Goal: Answer question/provide support

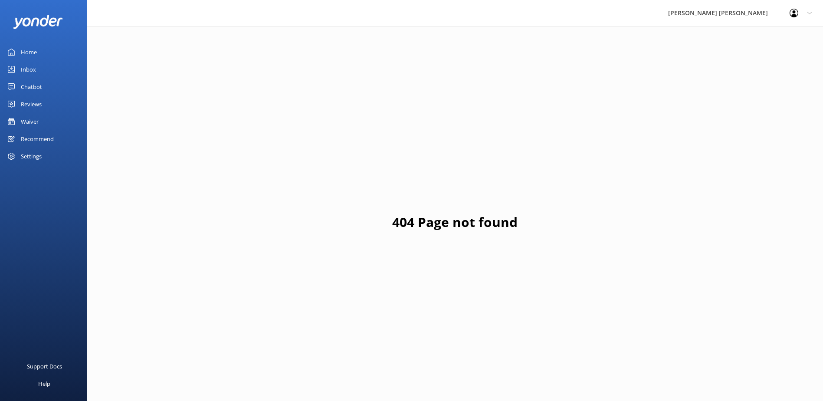
click at [31, 71] on div "Inbox" at bounding box center [28, 69] width 15 height 17
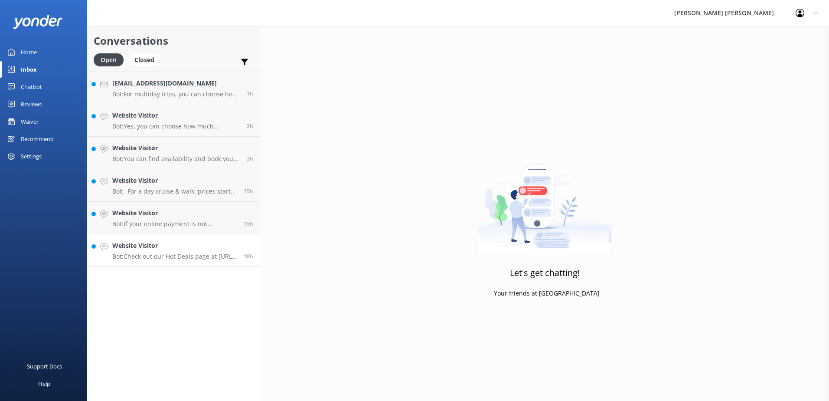
click at [163, 253] on p "Bot: Check out our Hot Deals page at [URL][DOMAIN_NAME][PERSON_NAME]. You can b…" at bounding box center [174, 256] width 125 height 8
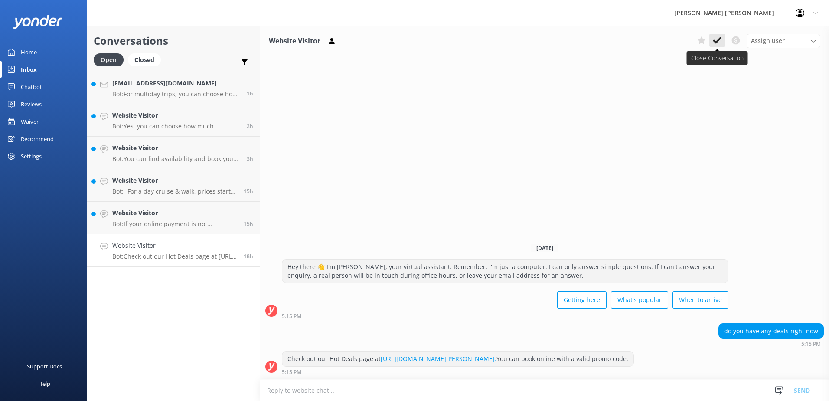
click at [716, 43] on use at bounding box center [717, 40] width 9 height 7
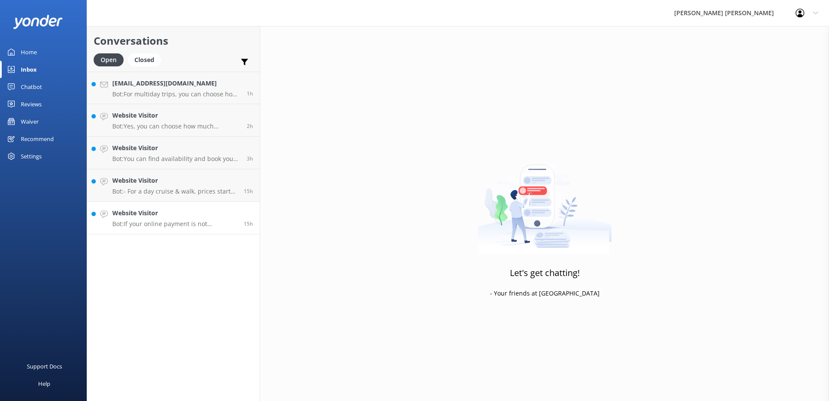
click at [160, 219] on div "Website Visitor Bot: If your online payment is not successful, please do not at…" at bounding box center [174, 217] width 125 height 19
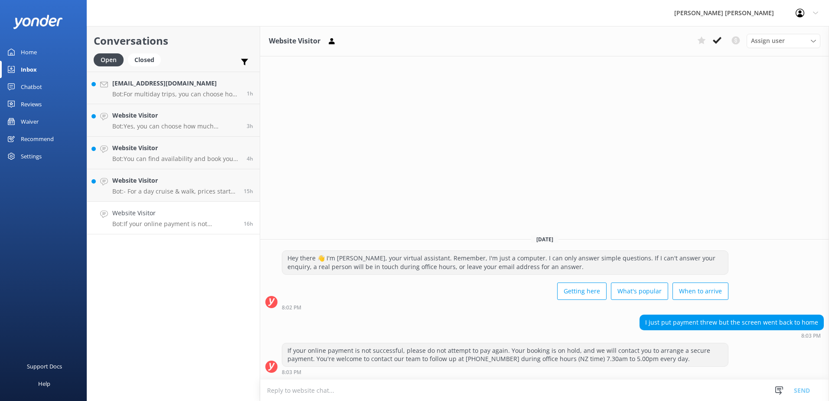
click at [154, 217] on h4 "Website Visitor" at bounding box center [174, 213] width 125 height 10
click at [302, 391] on textarea at bounding box center [544, 389] width 569 height 21
type textarea "Kia Ora, if"
drag, startPoint x: 301, startPoint y: 389, endPoint x: 211, endPoint y: 400, distance: 90.9
click at [183, 398] on div "Conversations Open Closed Important Converted Assigned to me Unassigned [EMAIL_…" at bounding box center [458, 213] width 742 height 375
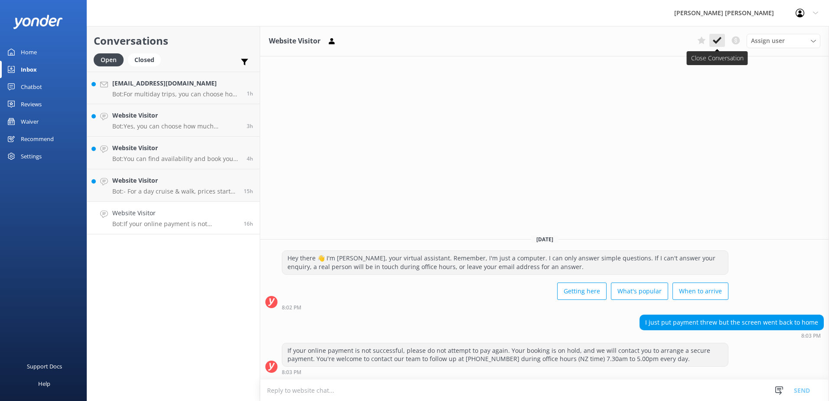
click at [720, 36] on icon at bounding box center [717, 40] width 9 height 9
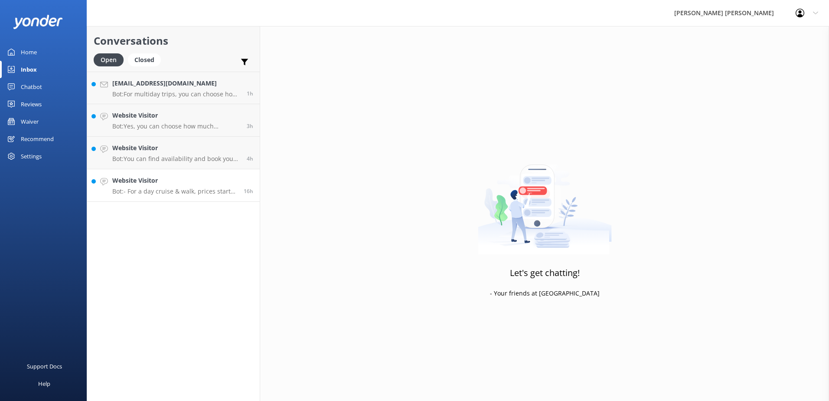
click at [165, 186] on div "Website Visitor Bot: - For a day cruise & walk, prices start at $83 per adult f…" at bounding box center [174, 185] width 125 height 19
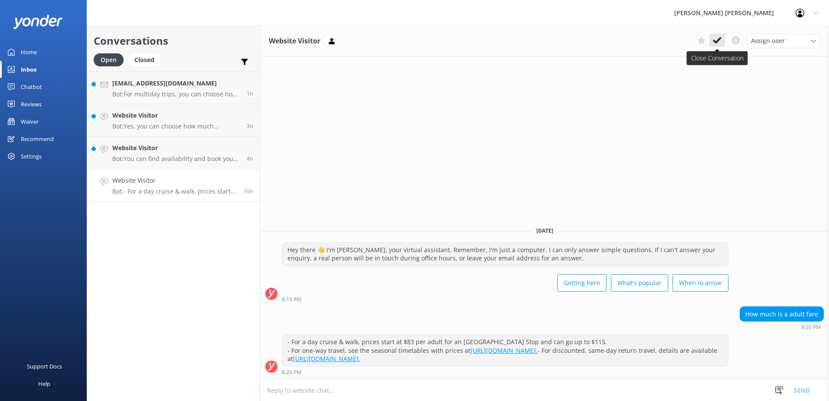
click at [719, 40] on use at bounding box center [717, 40] width 9 height 7
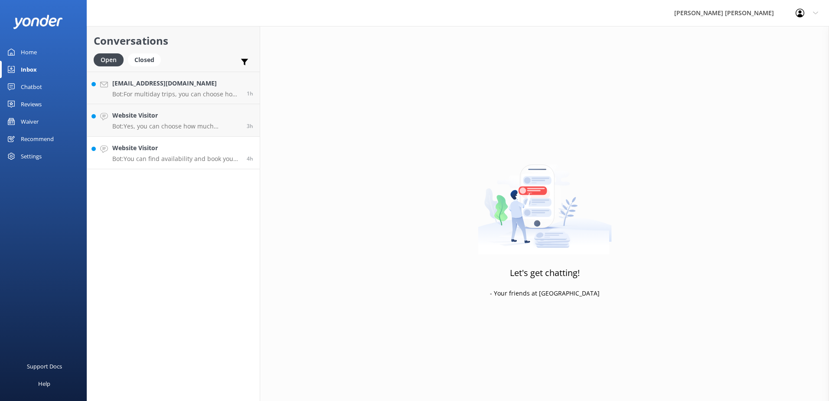
click at [166, 157] on p "Bot: You can find availability and book your vacation online by using the Trip …" at bounding box center [176, 159] width 128 height 8
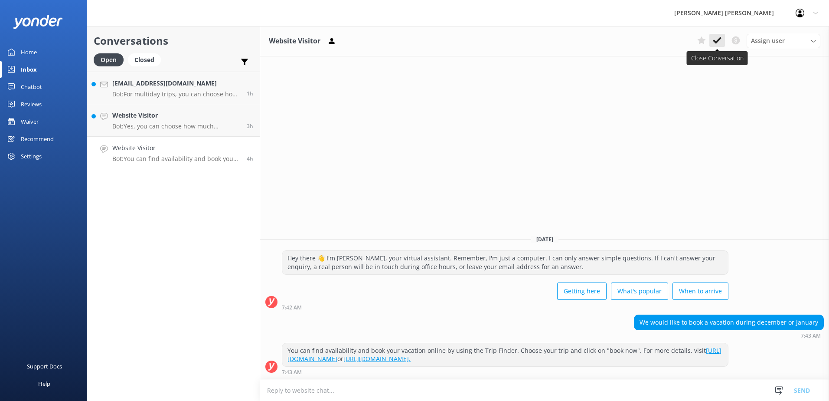
click at [718, 46] on button at bounding box center [718, 40] width 16 height 13
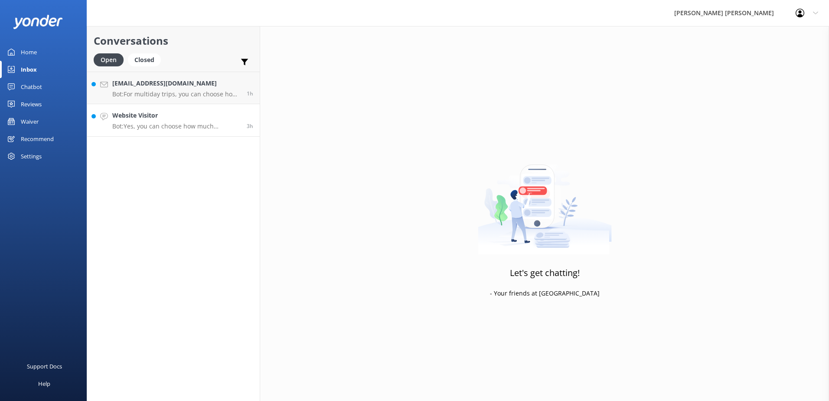
click at [170, 123] on p "Bot: Yes, you can choose how much kayaking and walking you want to do each day …" at bounding box center [176, 126] width 128 height 8
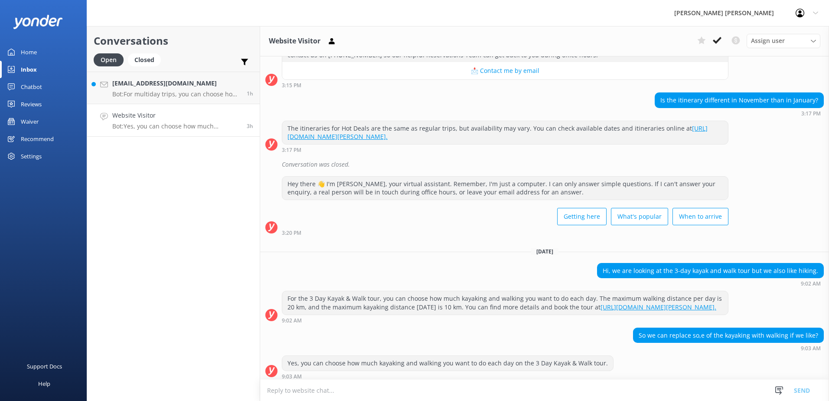
scroll to position [690, 0]
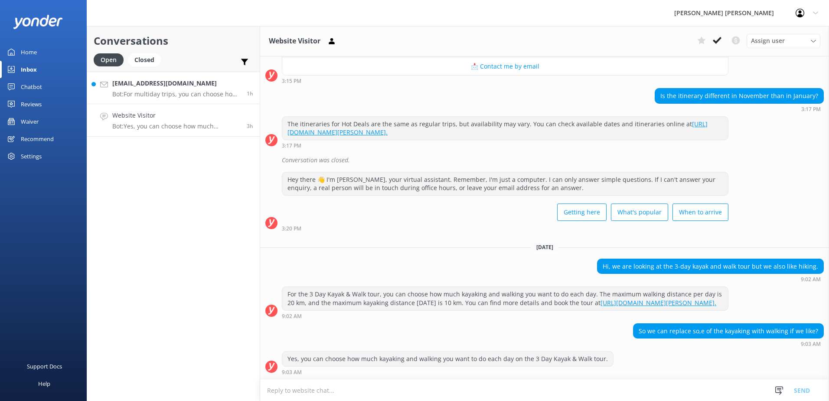
click at [173, 89] on div "[EMAIL_ADDRESS][DOMAIN_NAME] Bot: For multiday trips, you can choose how much k…" at bounding box center [176, 87] width 128 height 19
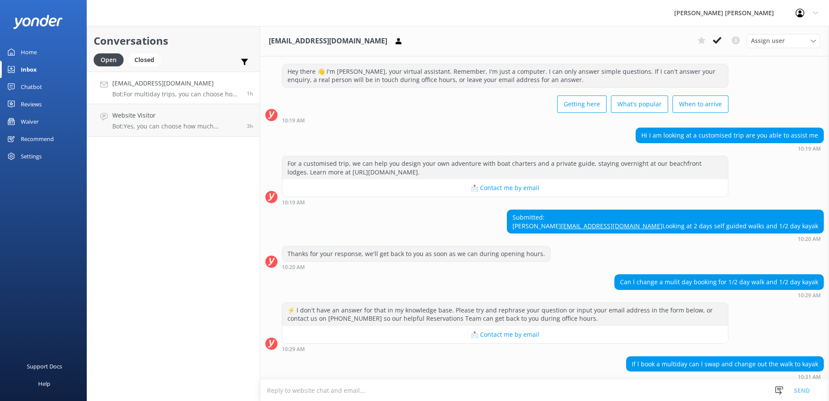
scroll to position [409, 0]
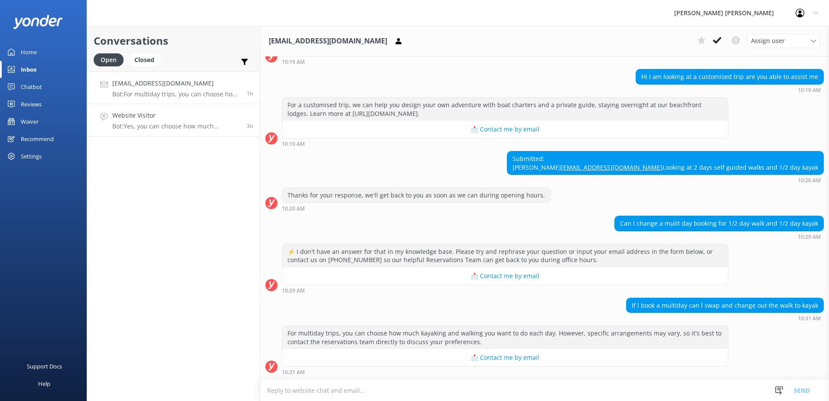
drag, startPoint x: 156, startPoint y: 117, endPoint x: 160, endPoint y: 131, distance: 14.1
click at [156, 117] on h4 "Website Visitor" at bounding box center [176, 116] width 128 height 10
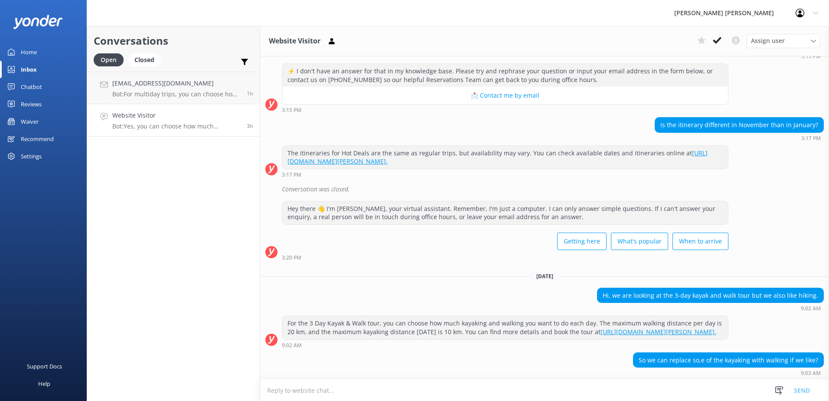
scroll to position [690, 0]
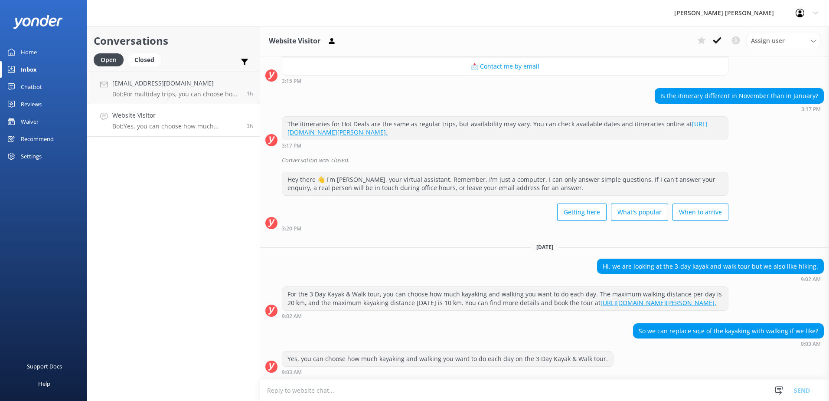
click at [188, 119] on h4 "Website Visitor" at bounding box center [176, 116] width 128 height 10
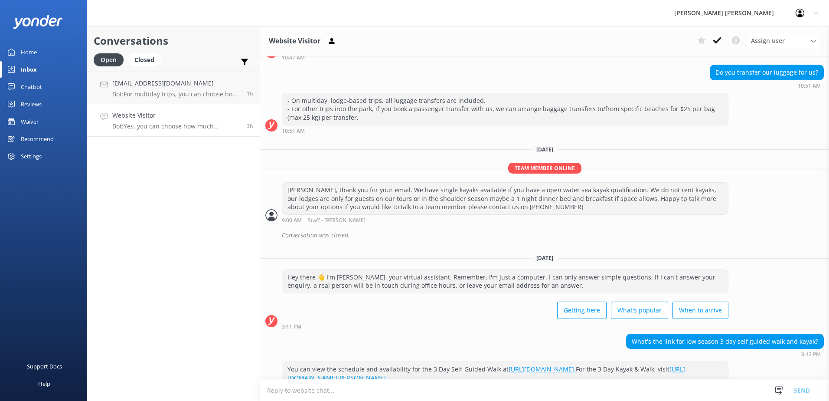
scroll to position [169, 0]
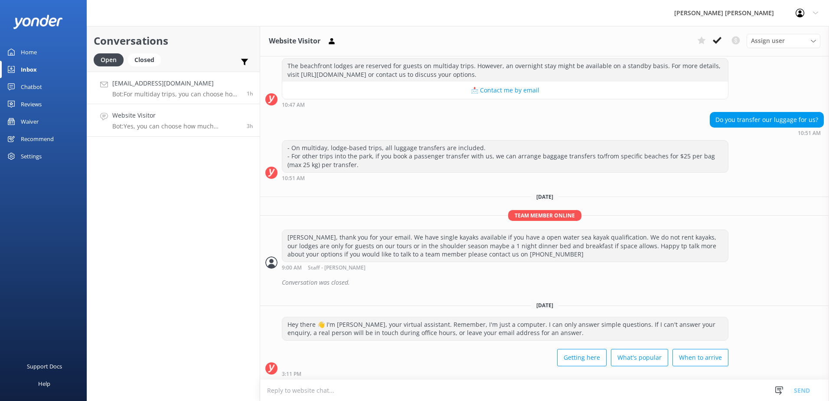
click at [155, 88] on div "[EMAIL_ADDRESS][DOMAIN_NAME] Bot: For multiday trips, you can choose how much k…" at bounding box center [176, 87] width 128 height 19
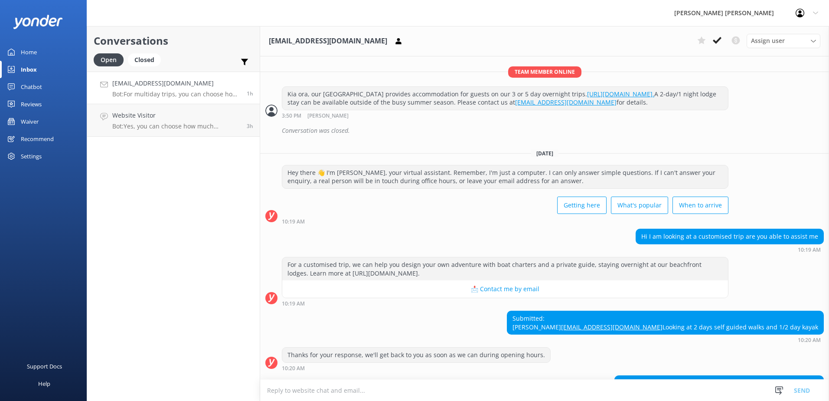
scroll to position [260, 0]
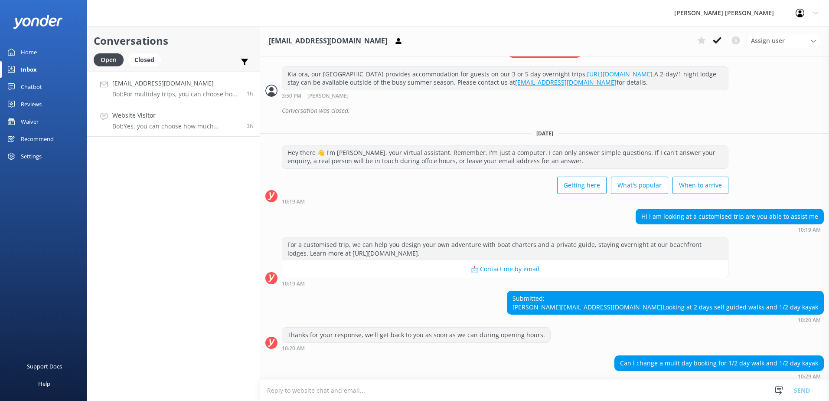
click at [152, 129] on p "Bot: Yes, you can choose how much kayaking and walking you want to do each day …" at bounding box center [176, 126] width 128 height 8
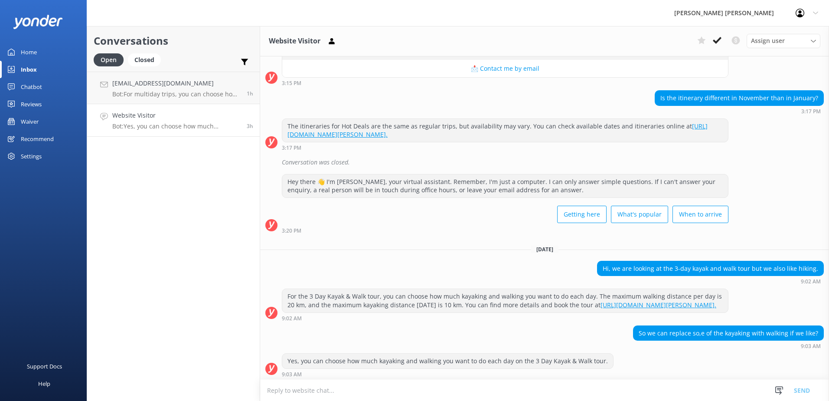
scroll to position [690, 0]
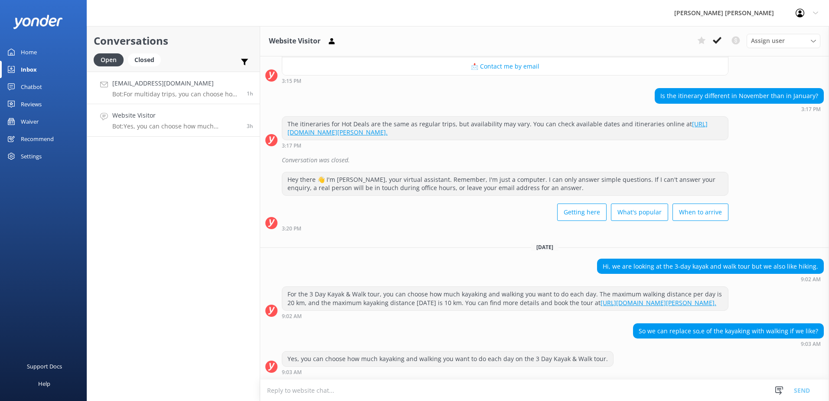
click at [193, 96] on p "Bot: For multiday trips, you can choose how much kayaking and walking you want …" at bounding box center [176, 94] width 128 height 8
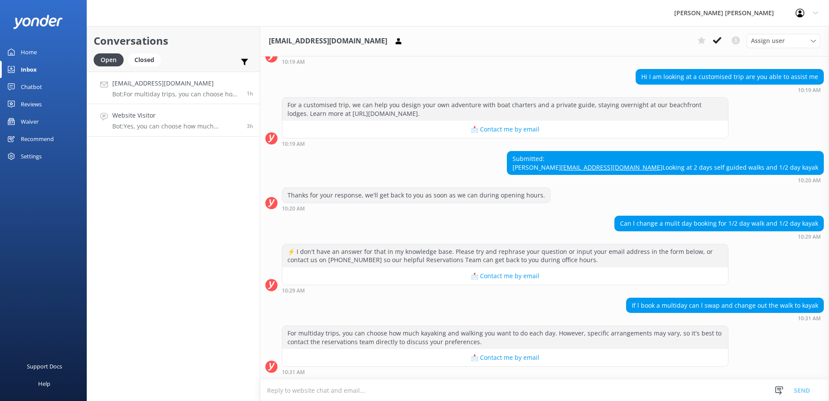
click at [190, 119] on h4 "Website Visitor" at bounding box center [176, 116] width 128 height 10
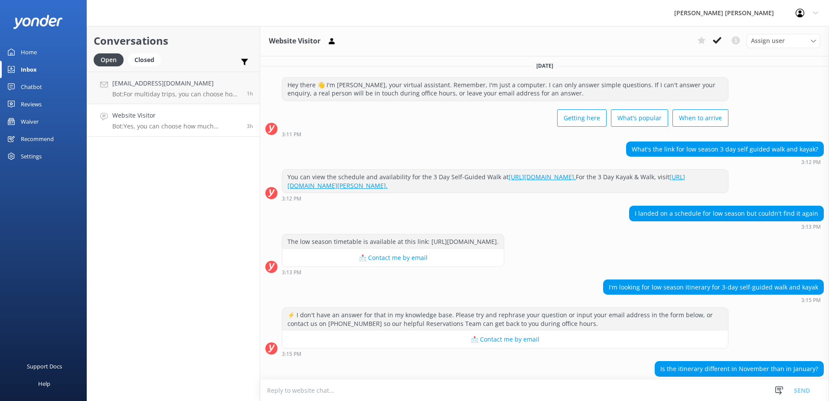
scroll to position [690, 0]
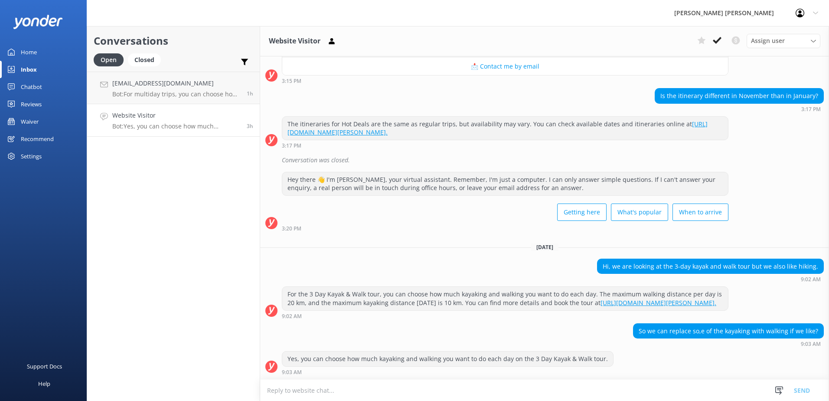
click at [182, 121] on div "Website Visitor Bot: Yes, you can choose how much kayaking and walking you want…" at bounding box center [176, 120] width 128 height 19
click at [198, 84] on h4 "[EMAIL_ADDRESS][DOMAIN_NAME]" at bounding box center [176, 83] width 128 height 10
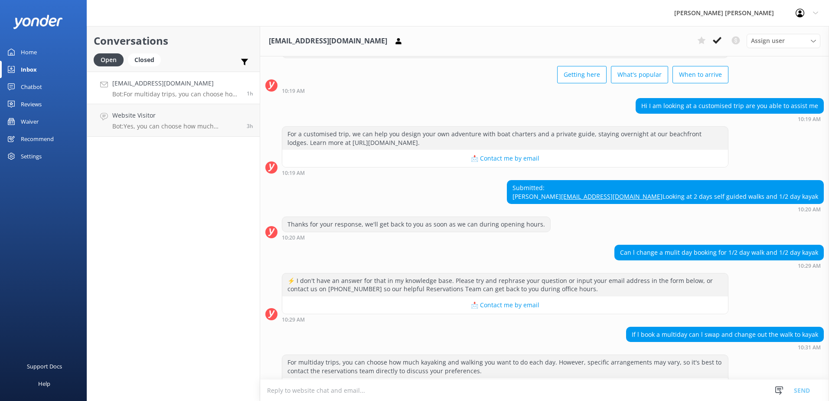
scroll to position [409, 0]
